Goal: Information Seeking & Learning: Learn about a topic

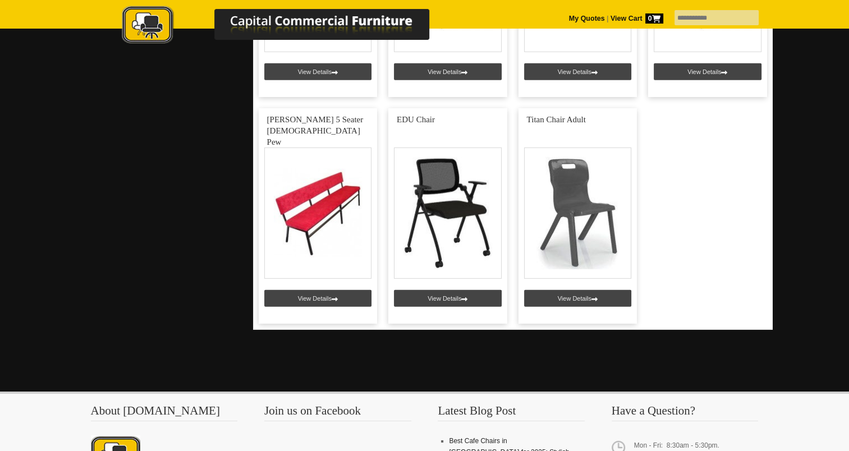
scroll to position [3364, 0]
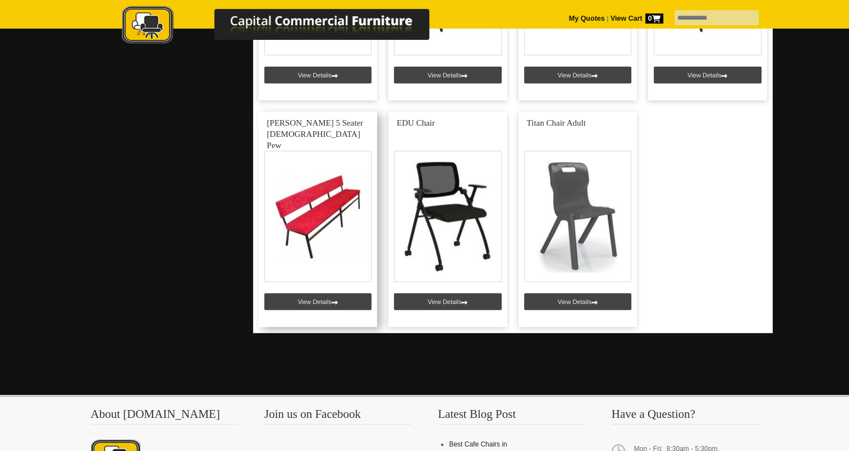
click at [329, 296] on link at bounding box center [318, 219] width 119 height 215
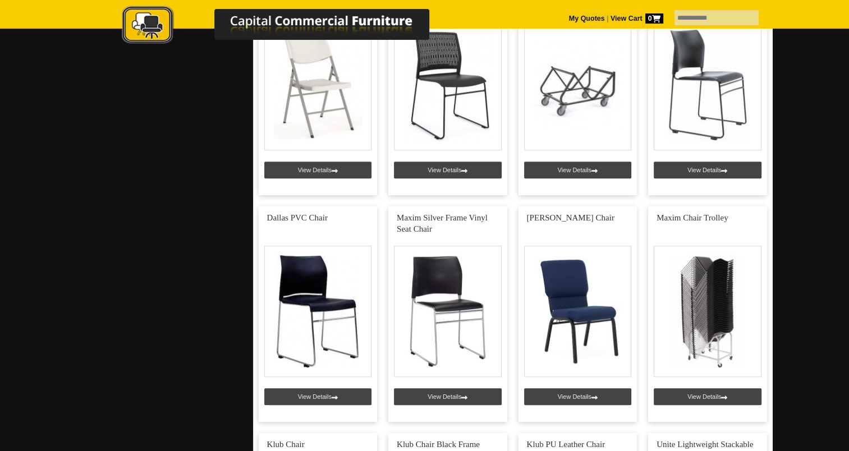
scroll to position [791, 0]
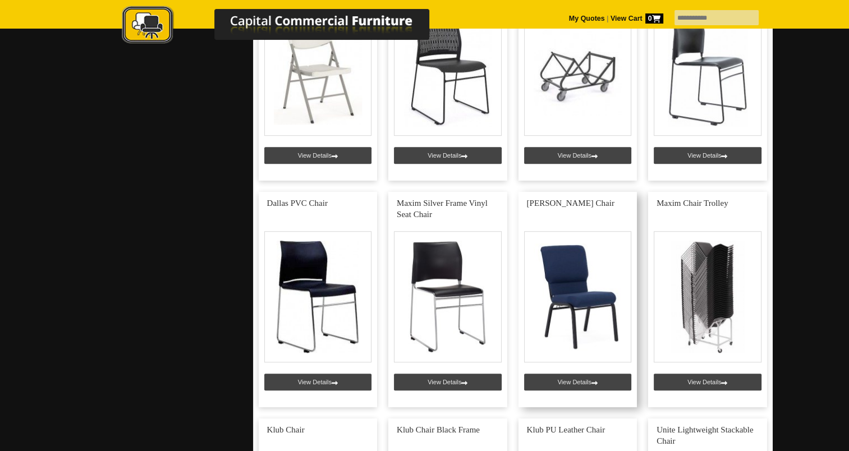
click at [588, 385] on link at bounding box center [577, 299] width 119 height 215
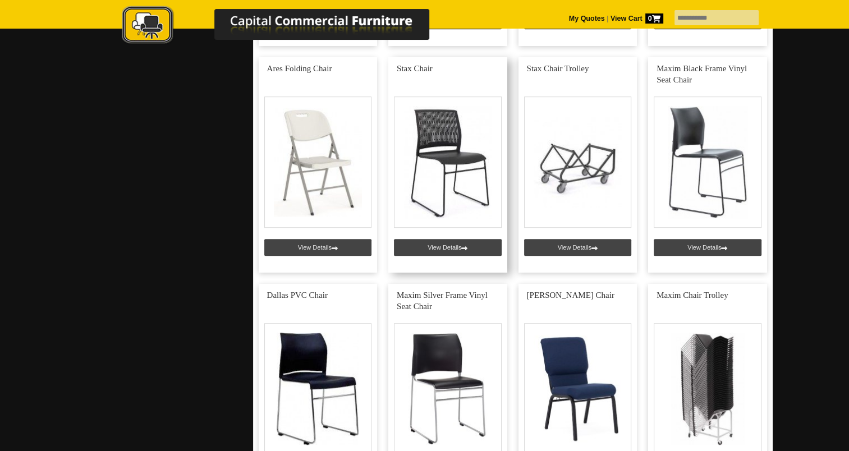
scroll to position [700, 0]
click at [447, 247] on link at bounding box center [447, 164] width 119 height 215
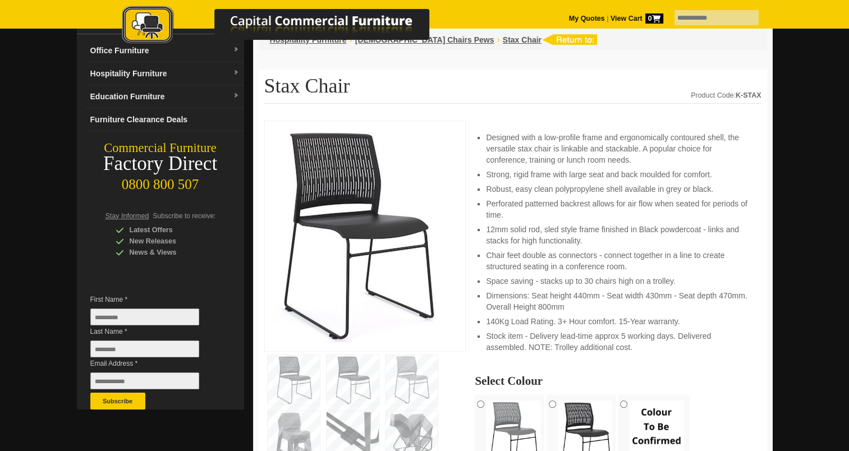
scroll to position [89, 0]
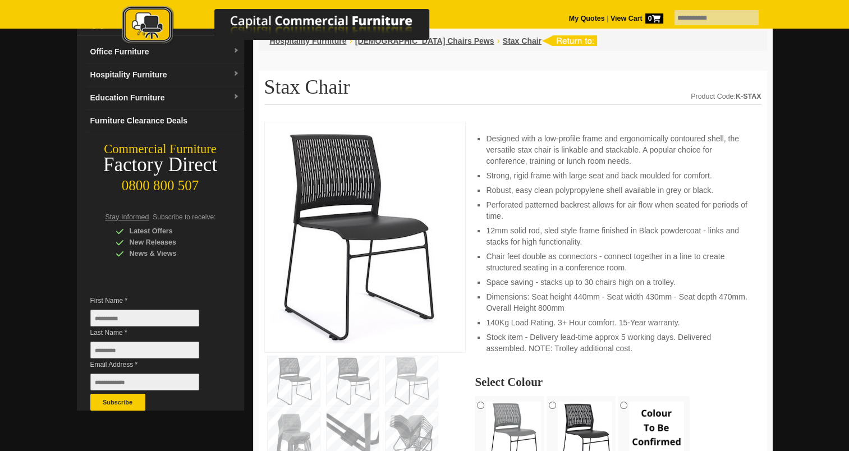
click at [447, 247] on div at bounding box center [365, 237] width 202 height 231
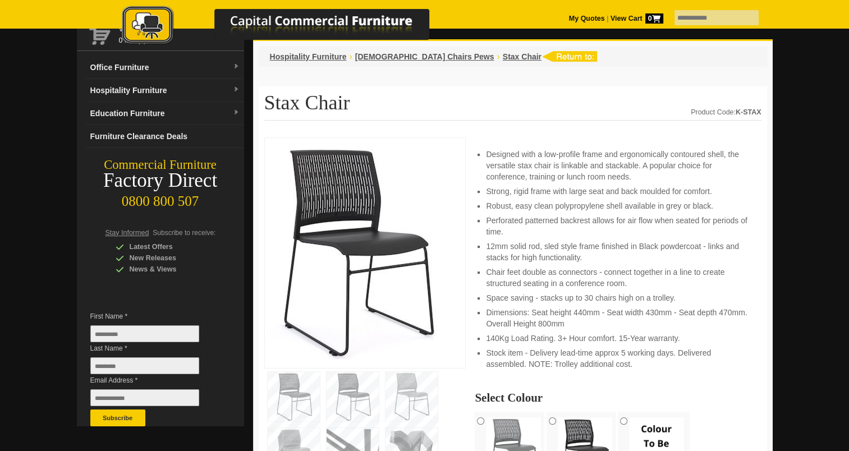
scroll to position [76, 0]
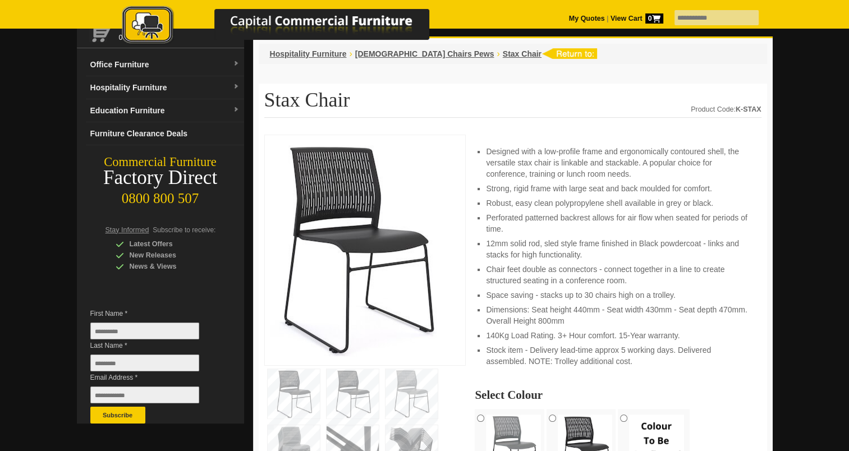
click at [415, 387] on img at bounding box center [411, 393] width 52 height 49
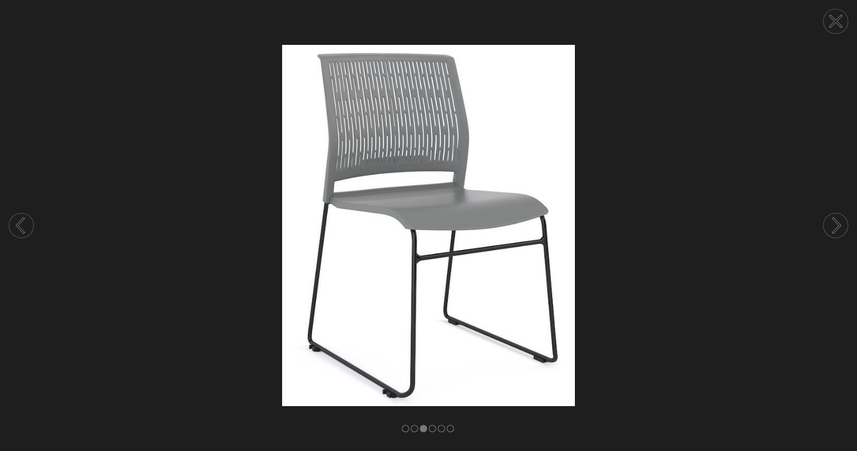
click at [830, 231] on circle at bounding box center [836, 225] width 25 height 25
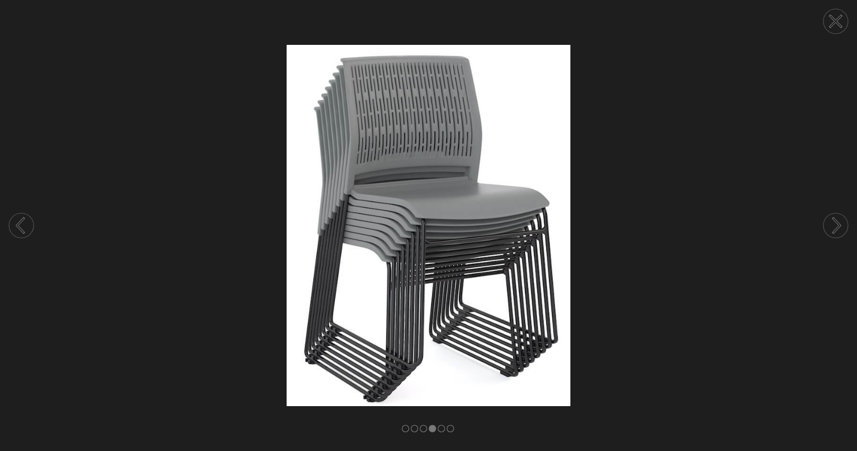
click at [838, 19] on icon at bounding box center [835, 21] width 11 height 11
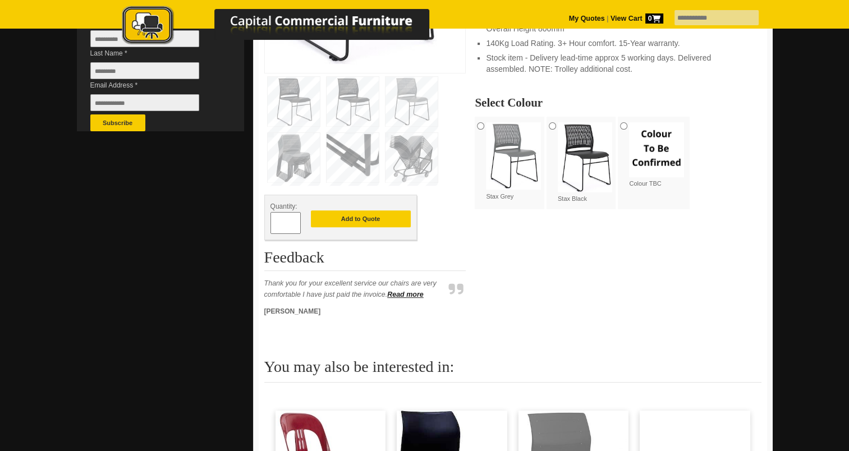
scroll to position [0, 0]
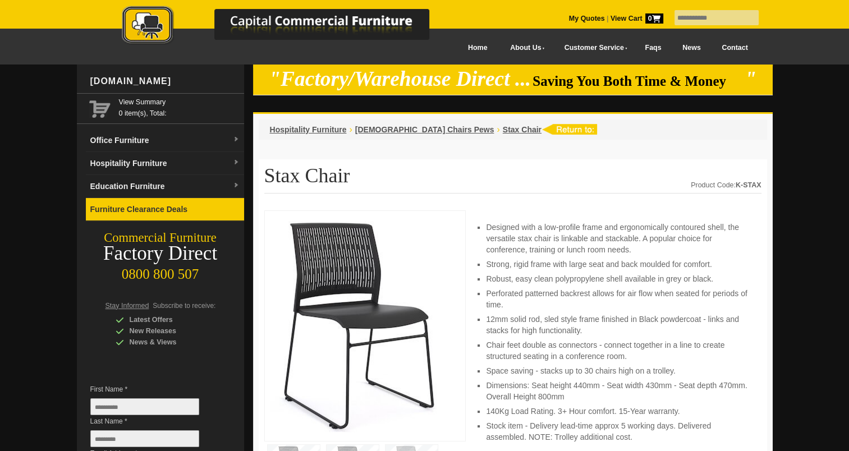
click at [154, 208] on link "Furniture Clearance Deals" at bounding box center [165, 209] width 158 height 23
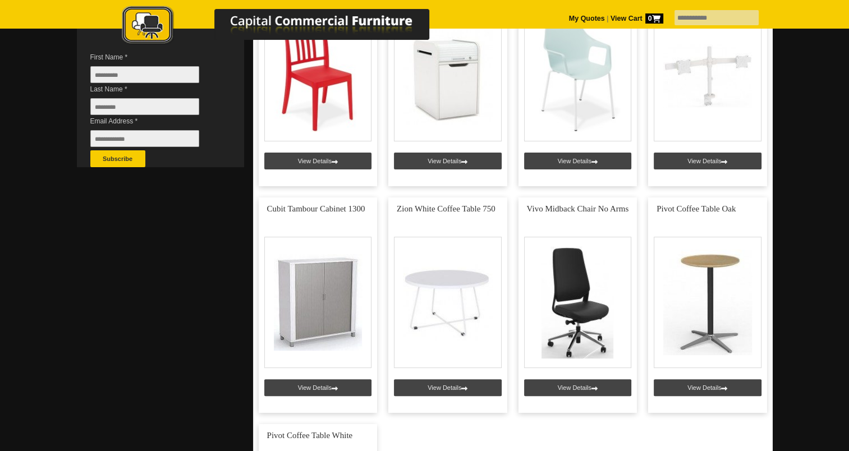
scroll to position [331, 0]
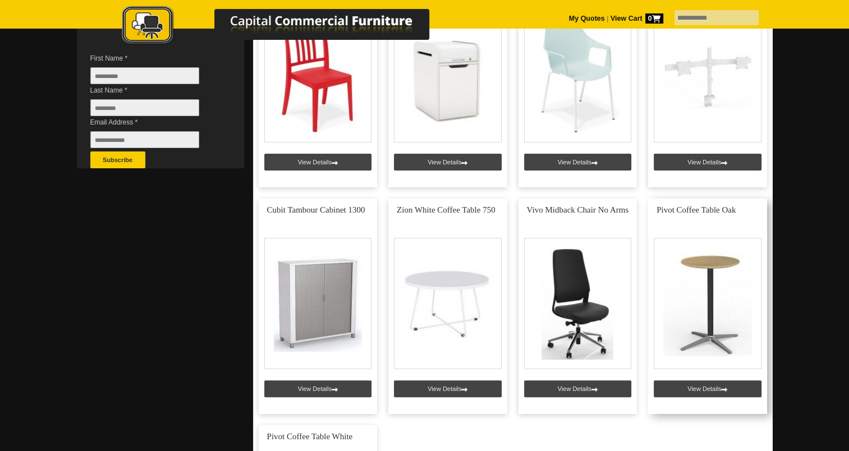
click at [688, 387] on link at bounding box center [707, 306] width 119 height 215
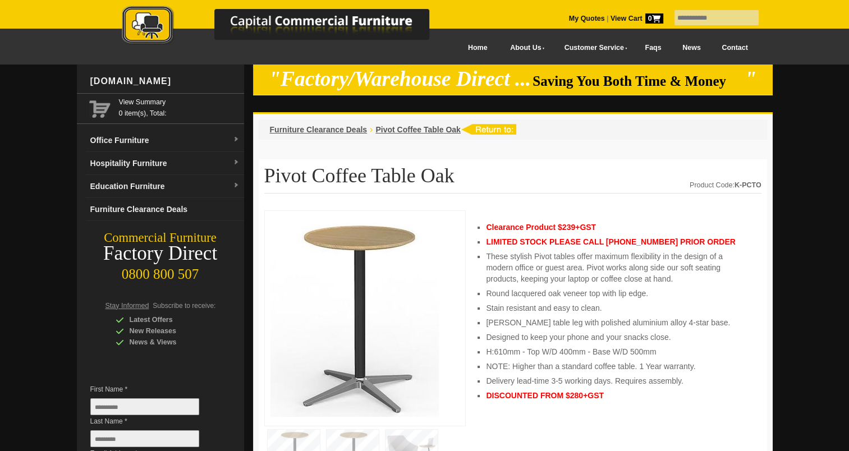
click at [459, 51] on div at bounding box center [287, 24] width 393 height 61
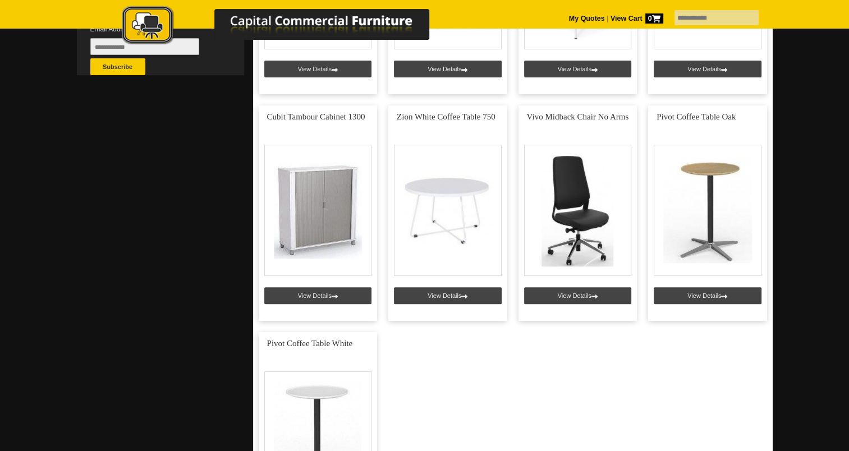
scroll to position [424, 0]
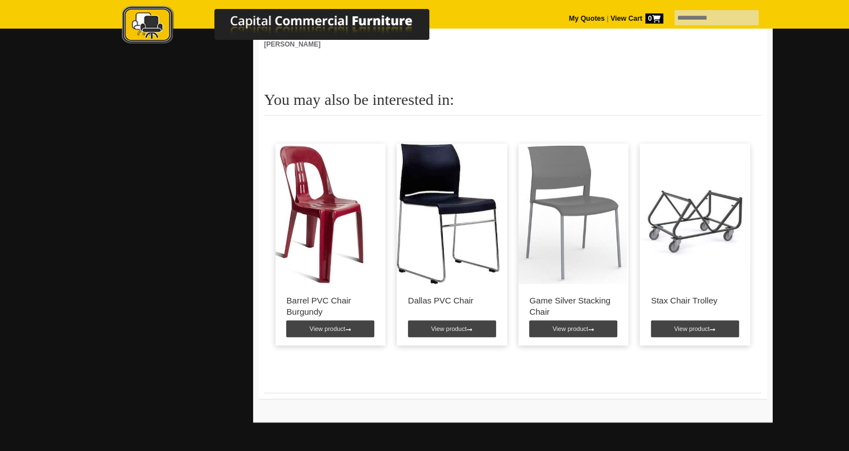
scroll to position [702, 0]
click at [451, 320] on link "View product" at bounding box center [452, 328] width 88 height 17
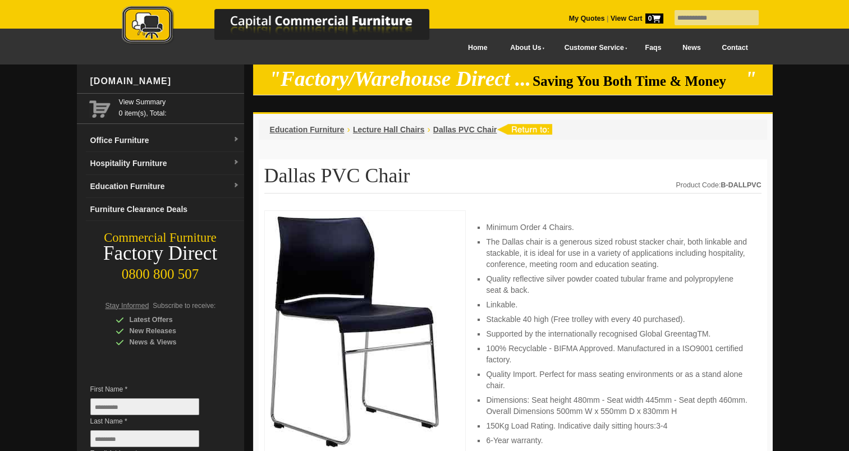
click at [686, 21] on input "text" at bounding box center [716, 17] width 84 height 15
type input "**********"
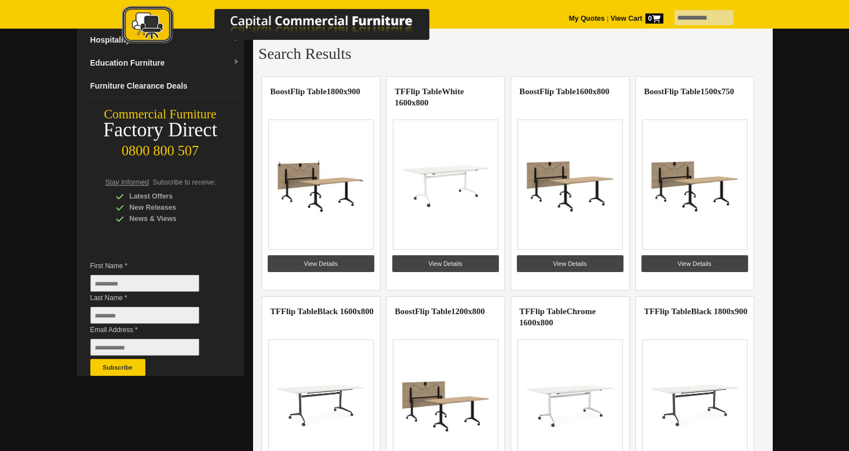
scroll to position [123, 0]
drag, startPoint x: 665, startPoint y: 20, endPoint x: 634, endPoint y: 16, distance: 31.1
click at [634, 0] on div "**********" at bounding box center [425, 0] width 668 height 0
type input "**********"
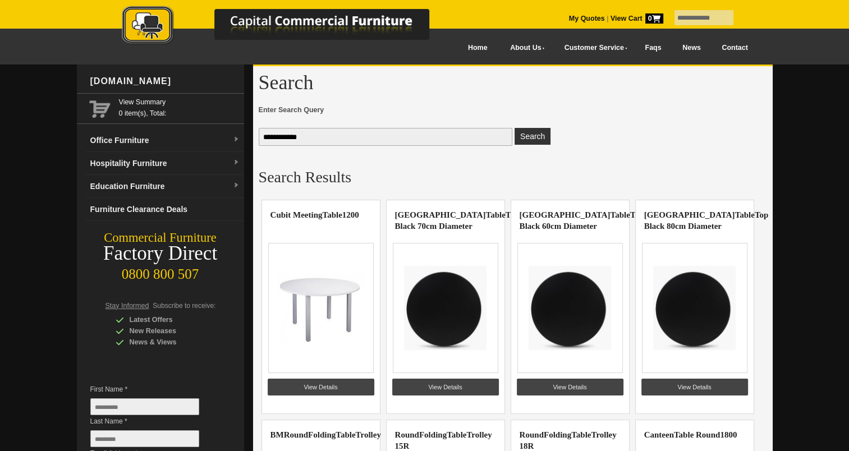
drag, startPoint x: 697, startPoint y: 16, endPoint x: 655, endPoint y: 12, distance: 41.7
click at [674, 12] on input "**********" at bounding box center [703, 17] width 59 height 15
type input "**********"
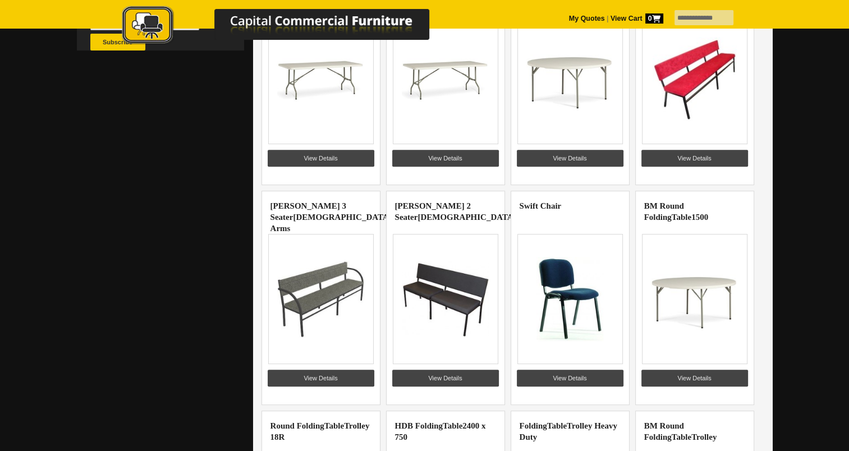
scroll to position [425, 0]
